Goal: Information Seeking & Learning: Learn about a topic

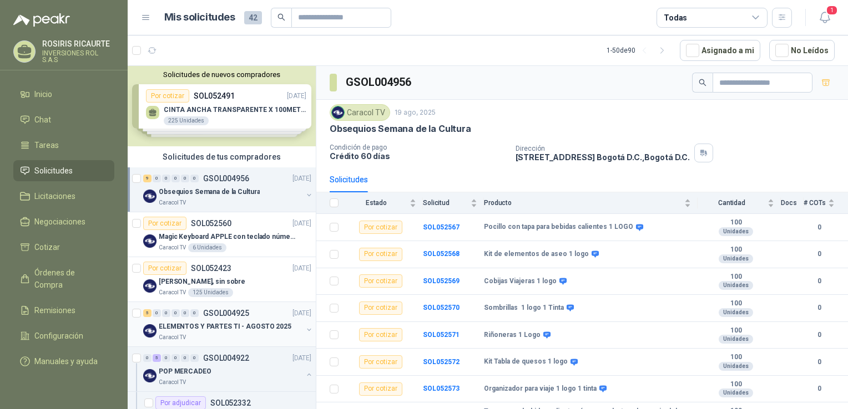
scroll to position [42, 0]
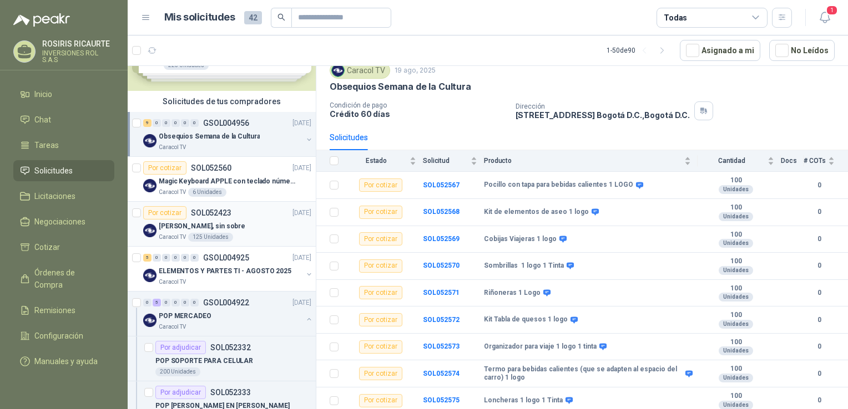
click at [257, 236] on div "Caracol TV 125 Unidades" at bounding box center [235, 237] width 153 height 9
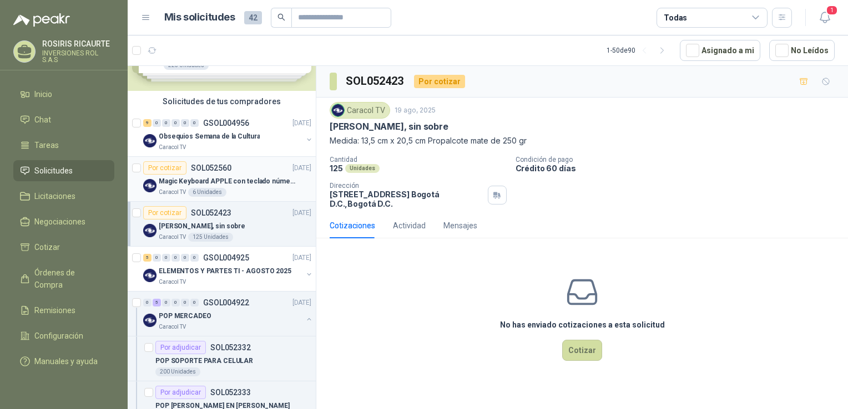
click at [245, 195] on div "Caracol TV 6 Unidades" at bounding box center [235, 192] width 153 height 9
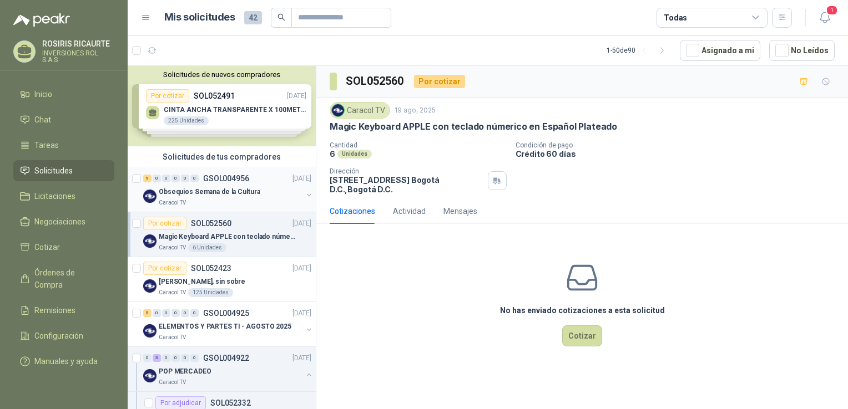
click at [215, 202] on div "Caracol TV" at bounding box center [231, 203] width 144 height 9
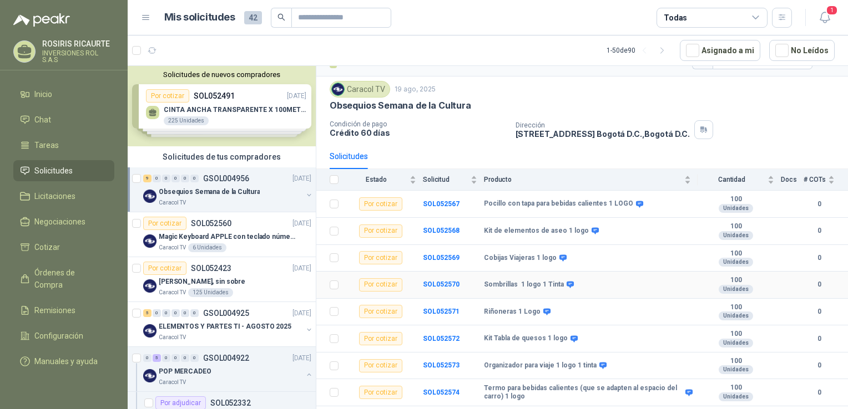
scroll to position [42, 0]
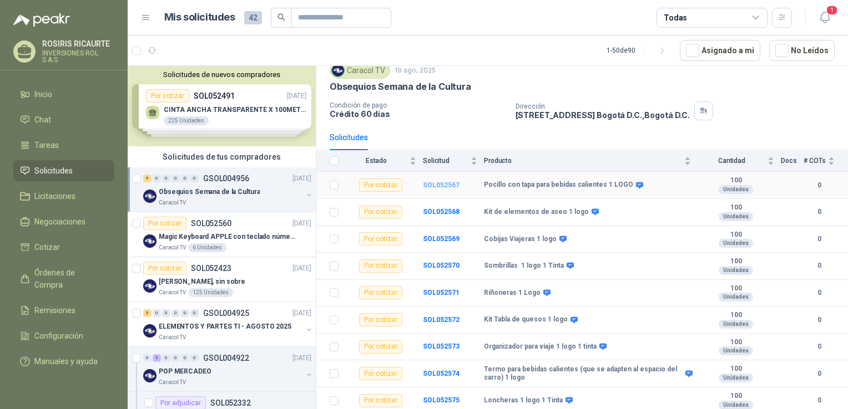
click at [436, 183] on b "SOL052567" at bounding box center [441, 185] width 37 height 8
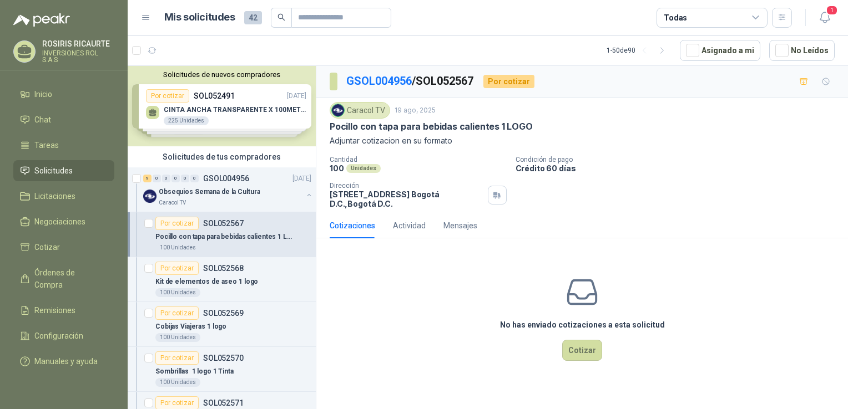
click at [225, 251] on div "100 Unidades" at bounding box center [233, 248] width 156 height 9
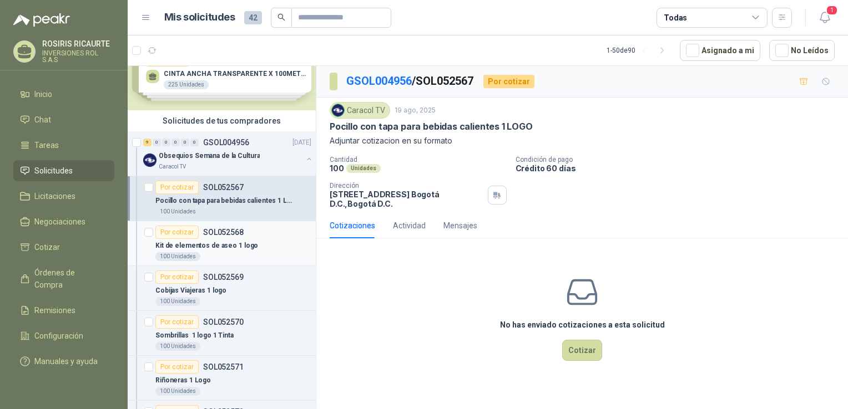
scroll to position [55, 0]
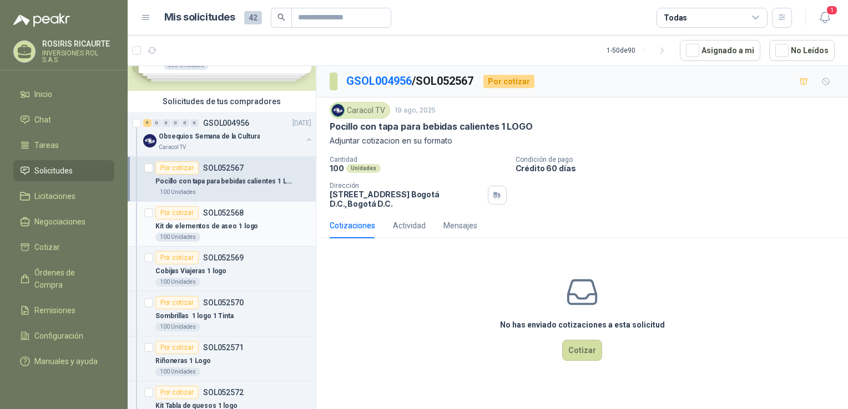
click at [234, 239] on div "100 Unidades" at bounding box center [233, 237] width 156 height 9
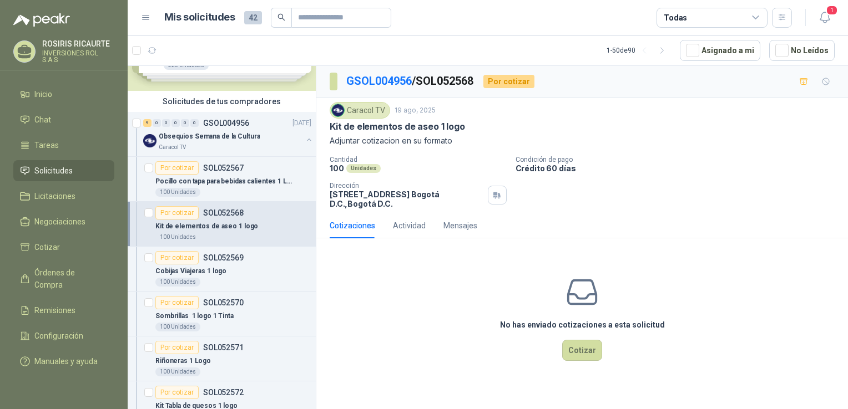
click at [715, 181] on div "Cantidad 100 Unidades Condición de pago Crédito 60 [PERSON_NAME] Dirección [STR…" at bounding box center [582, 182] width 505 height 53
click at [268, 278] on div "100 Unidades" at bounding box center [233, 282] width 156 height 9
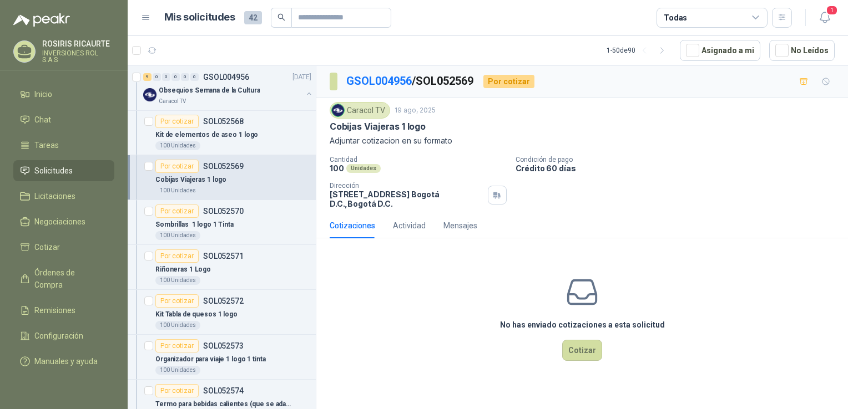
scroll to position [166, 0]
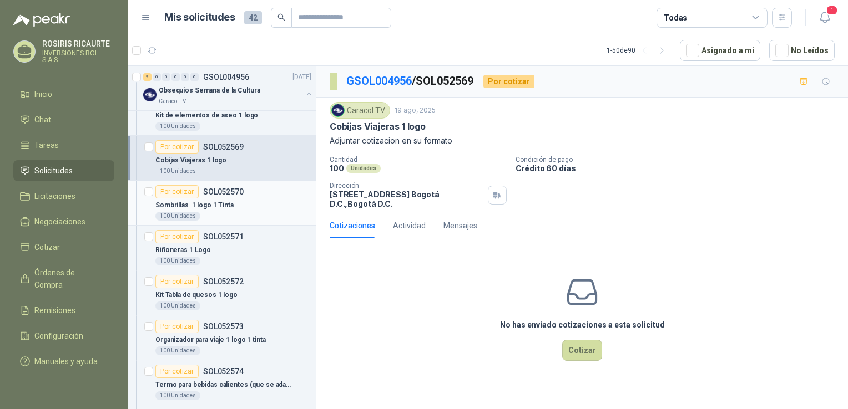
click at [251, 209] on div "Sombrillas 1 logo 1 Tinta" at bounding box center [233, 205] width 156 height 13
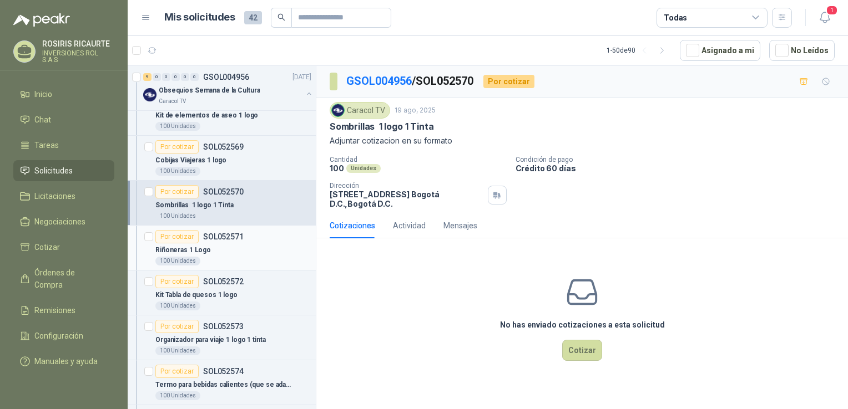
scroll to position [222, 0]
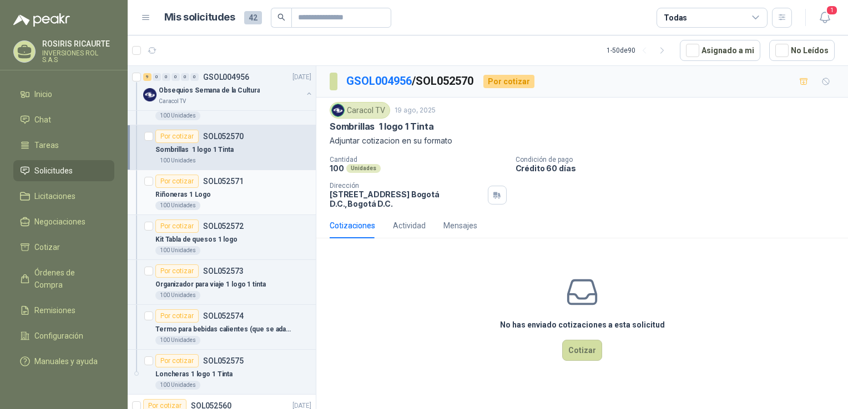
click at [261, 200] on div "Riñoneras 1 Logo" at bounding box center [233, 194] width 156 height 13
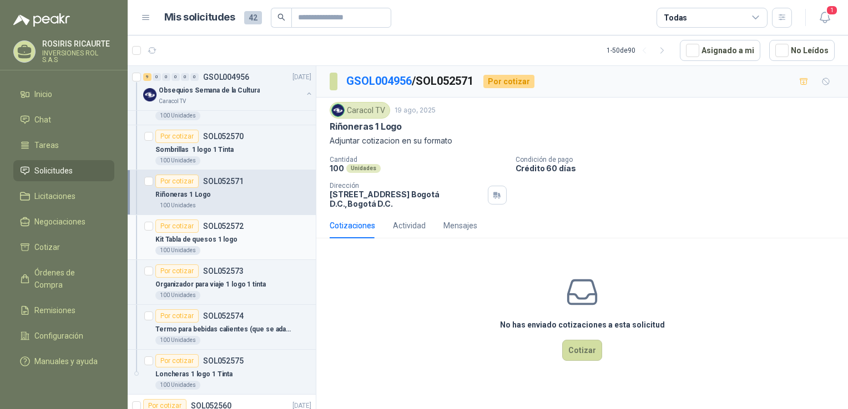
click at [241, 252] on div "100 Unidades" at bounding box center [233, 250] width 156 height 9
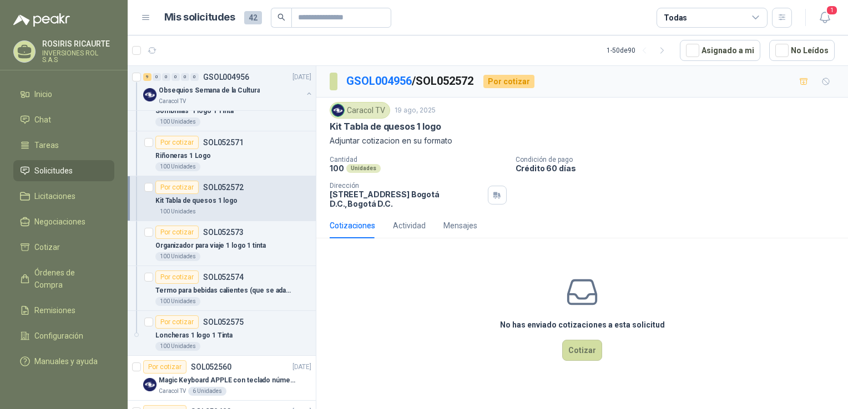
scroll to position [277, 0]
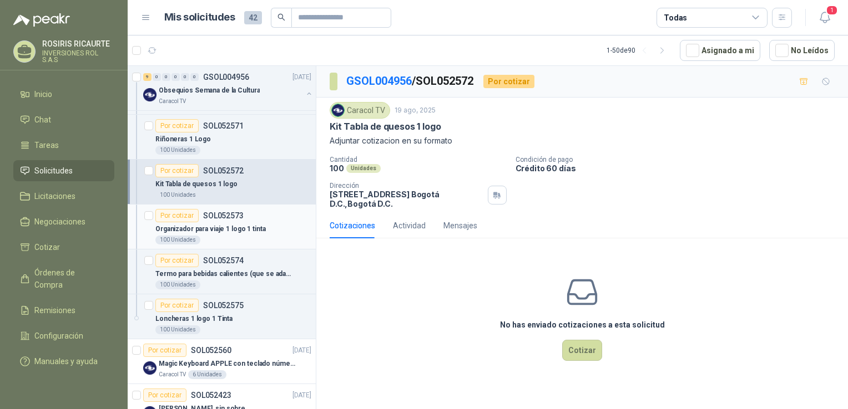
click at [234, 237] on div "100 Unidades" at bounding box center [233, 240] width 156 height 9
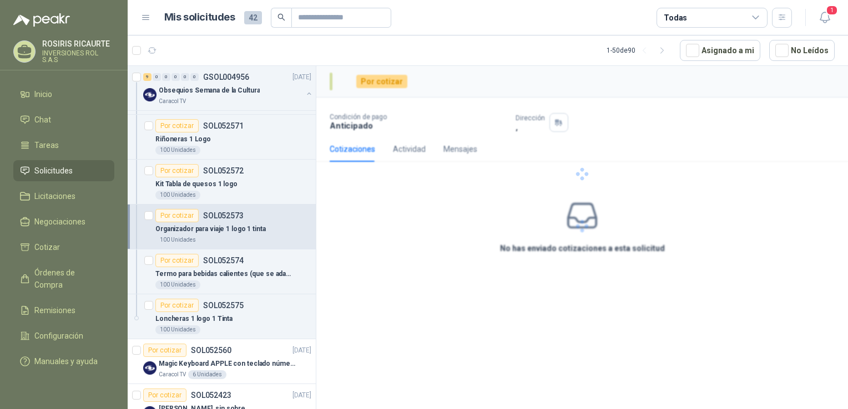
click at [234, 237] on div "100 Unidades" at bounding box center [233, 240] width 156 height 9
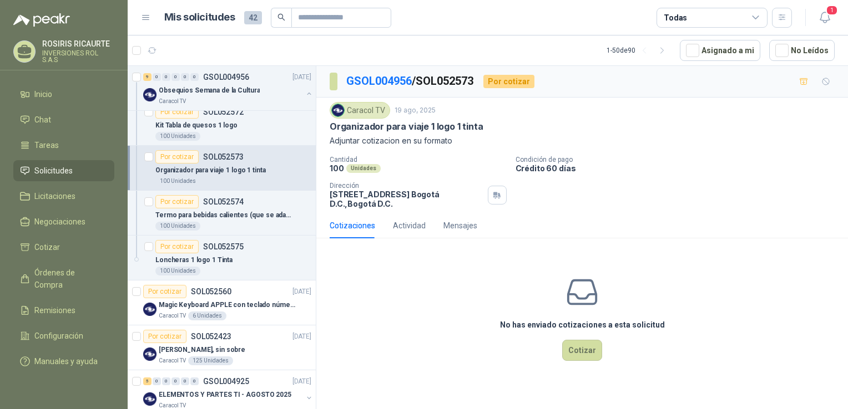
scroll to position [388, 0]
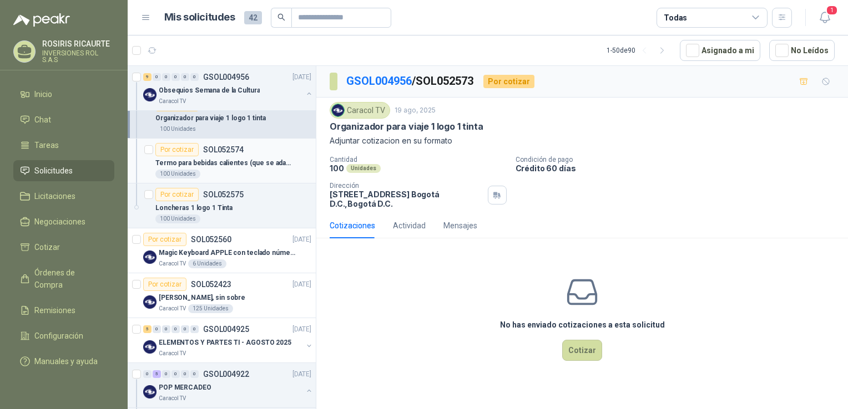
click at [213, 174] on div "100 Unidades" at bounding box center [233, 174] width 156 height 9
click at [222, 174] on div "100 Unidades" at bounding box center [233, 174] width 156 height 9
click at [223, 173] on div "100 Unidades" at bounding box center [233, 174] width 156 height 9
click at [266, 173] on div "100 Unidades" at bounding box center [233, 174] width 156 height 9
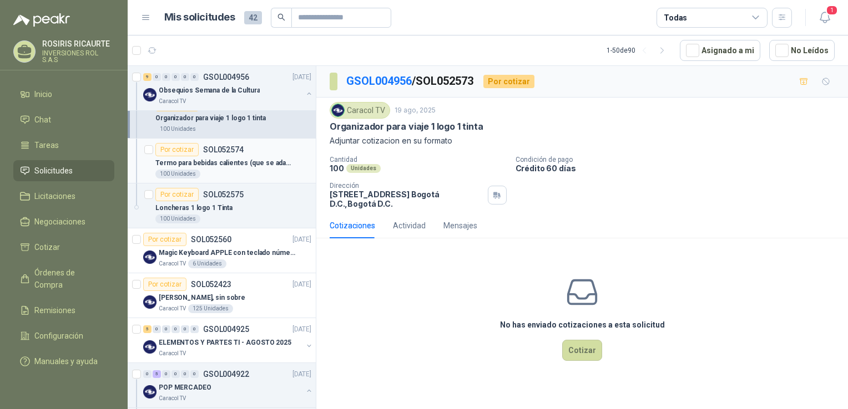
click at [266, 173] on div "100 Unidades" at bounding box center [233, 174] width 156 height 9
click at [251, 174] on div "100 Unidades" at bounding box center [233, 174] width 156 height 9
click at [224, 172] on div "100 Unidades" at bounding box center [233, 174] width 156 height 9
click at [245, 212] on div "Loncheras 1 logo 1 Tinta" at bounding box center [233, 207] width 156 height 13
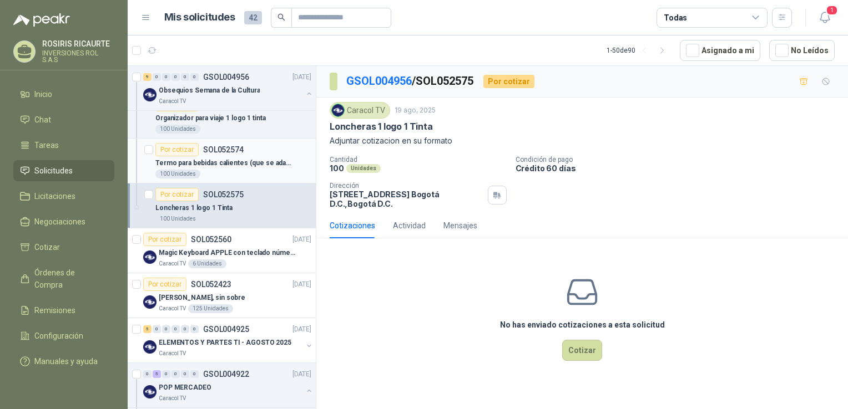
click at [217, 165] on p "Termo para bebidas calientes (que se adapten al espacio del carro) 1 logo" at bounding box center [224, 163] width 138 height 11
click at [182, 165] on p "Termo para bebidas calientes (que se adapten al espacio del carro) 1 logo" at bounding box center [224, 163] width 138 height 11
click at [203, 147] on p "SOL052574" at bounding box center [223, 150] width 40 height 8
click at [220, 146] on p "SOL052574" at bounding box center [223, 150] width 40 height 8
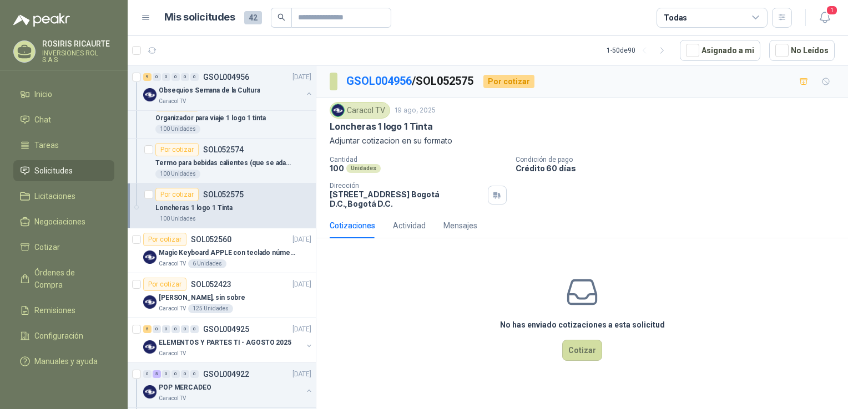
click at [229, 203] on div "Loncheras 1 logo 1 Tinta" at bounding box center [233, 207] width 156 height 13
click at [241, 249] on p "Magic Keyboard APPLE con teclado númerico en Español Plateado" at bounding box center [228, 253] width 138 height 11
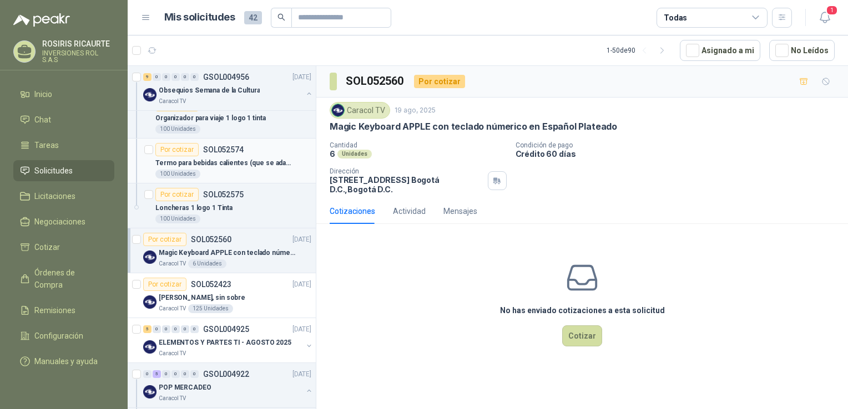
click at [230, 166] on p "Termo para bebidas calientes (que se adapten al espacio del carro) 1 logo" at bounding box center [224, 163] width 138 height 11
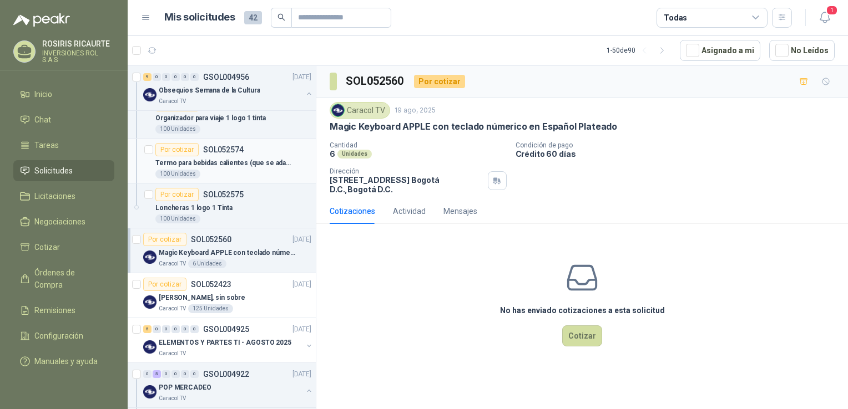
click at [230, 166] on p "Termo para bebidas calientes (que se adapten al espacio del carro) 1 logo" at bounding box center [224, 163] width 138 height 11
click at [191, 150] on div "Por cotizar" at bounding box center [176, 149] width 43 height 13
click at [227, 150] on p "SOL052574" at bounding box center [223, 150] width 40 height 8
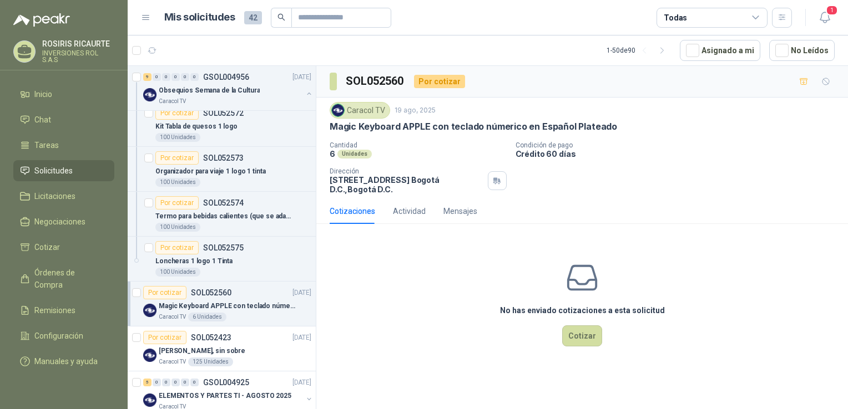
scroll to position [333, 0]
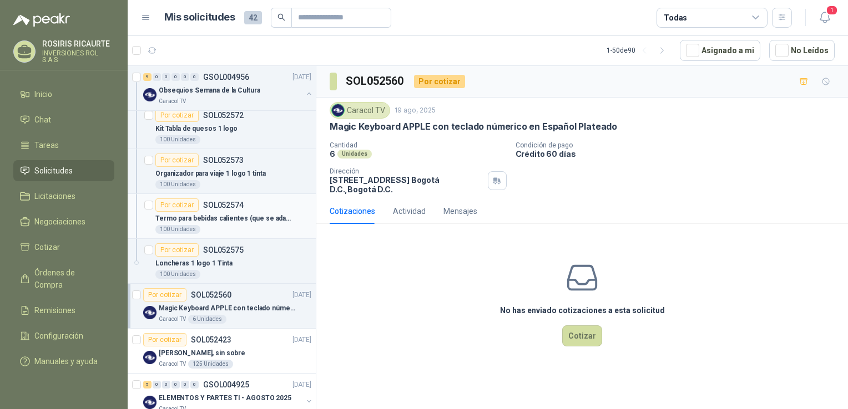
click at [239, 225] on div "100 Unidades" at bounding box center [233, 229] width 156 height 9
click at [169, 229] on div "100 Unidades" at bounding box center [177, 229] width 45 height 9
click at [176, 207] on div "Por cotizar" at bounding box center [176, 205] width 43 height 13
click at [413, 272] on div "No has enviado cotizaciones a esta solicitud Cotizar" at bounding box center [581, 303] width 531 height 141
click at [224, 225] on div "100 Unidades" at bounding box center [233, 229] width 156 height 9
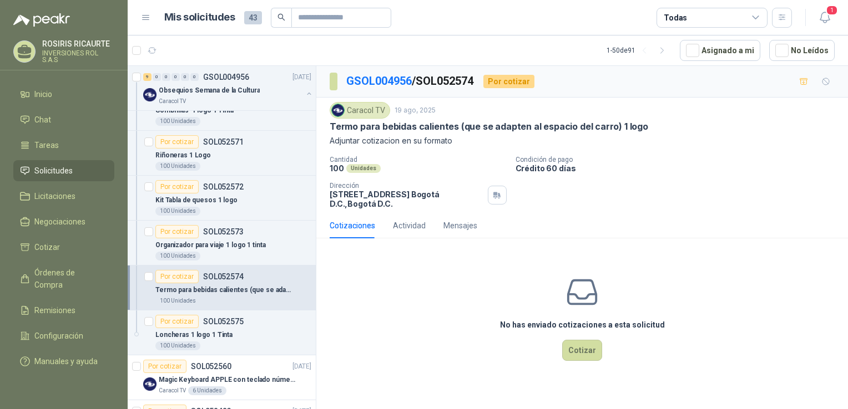
scroll to position [333, 0]
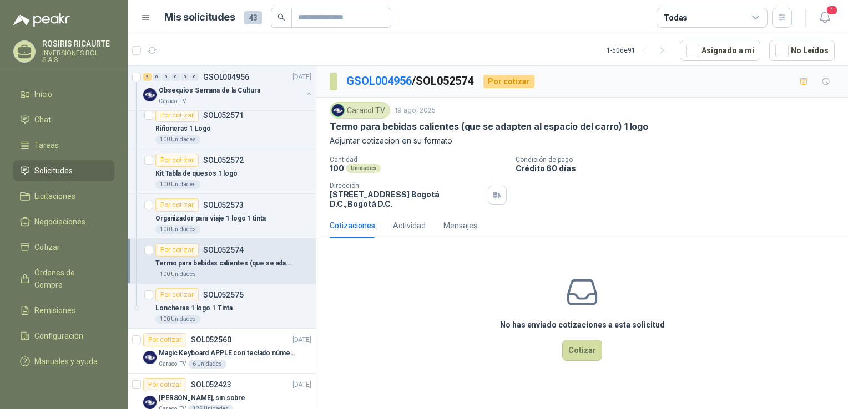
click at [233, 277] on div "100 Unidades" at bounding box center [233, 274] width 156 height 9
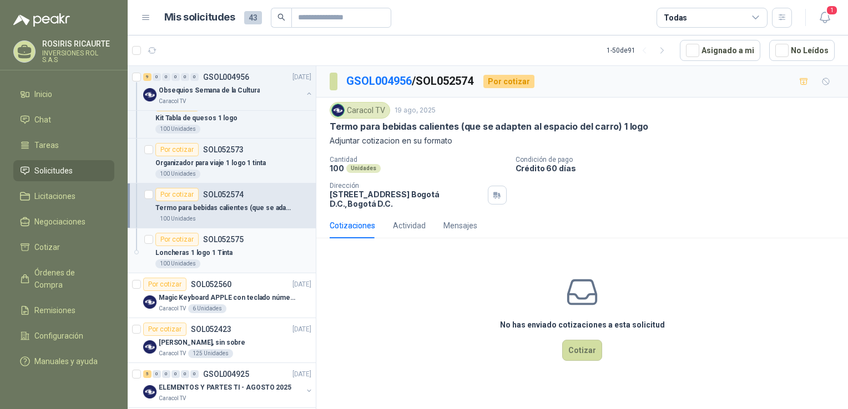
click at [217, 264] on div "100 Unidades" at bounding box center [233, 264] width 156 height 9
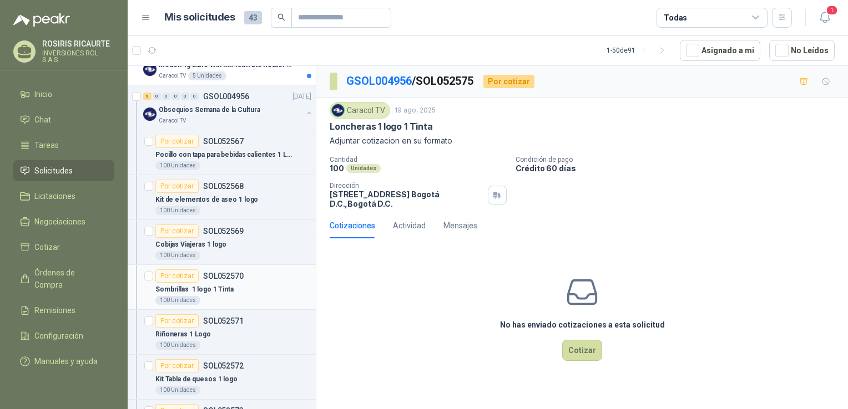
scroll to position [111, 0]
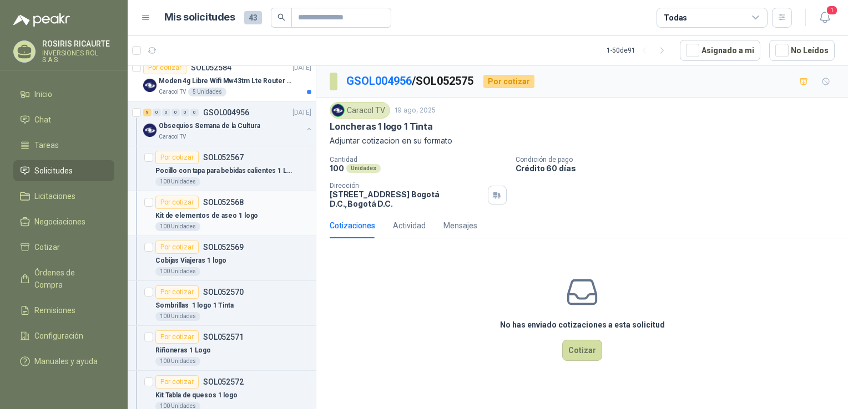
click at [271, 217] on div "Kit de elementos de aseo 1 logo" at bounding box center [233, 215] width 156 height 13
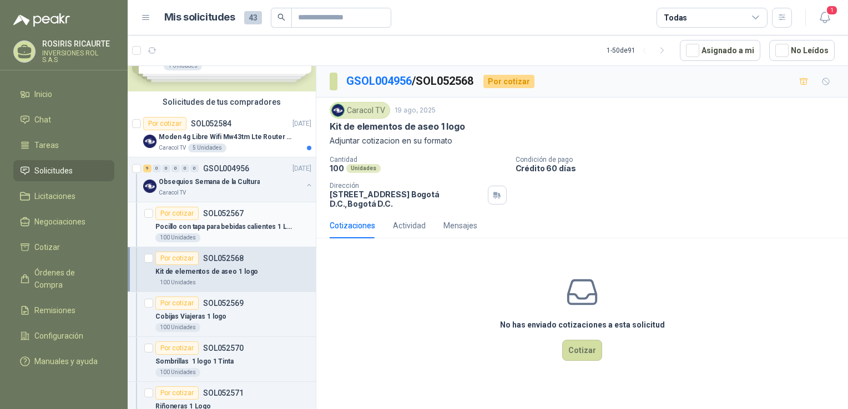
scroll to position [55, 0]
